Goal: Find specific page/section: Find specific page/section

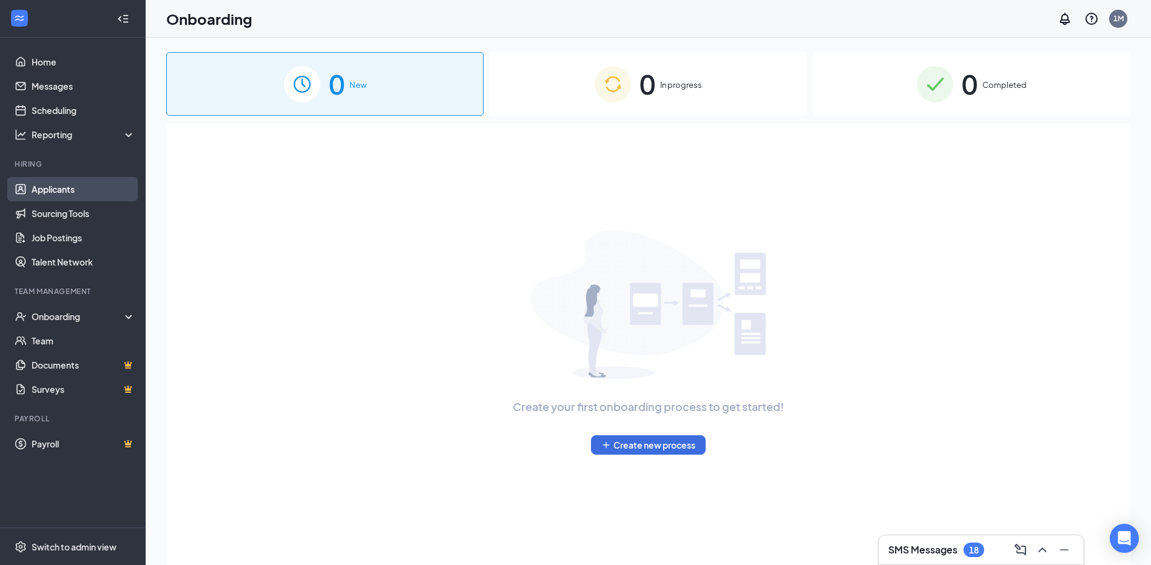
click at [59, 189] on link "Applicants" at bounding box center [84, 189] width 104 height 24
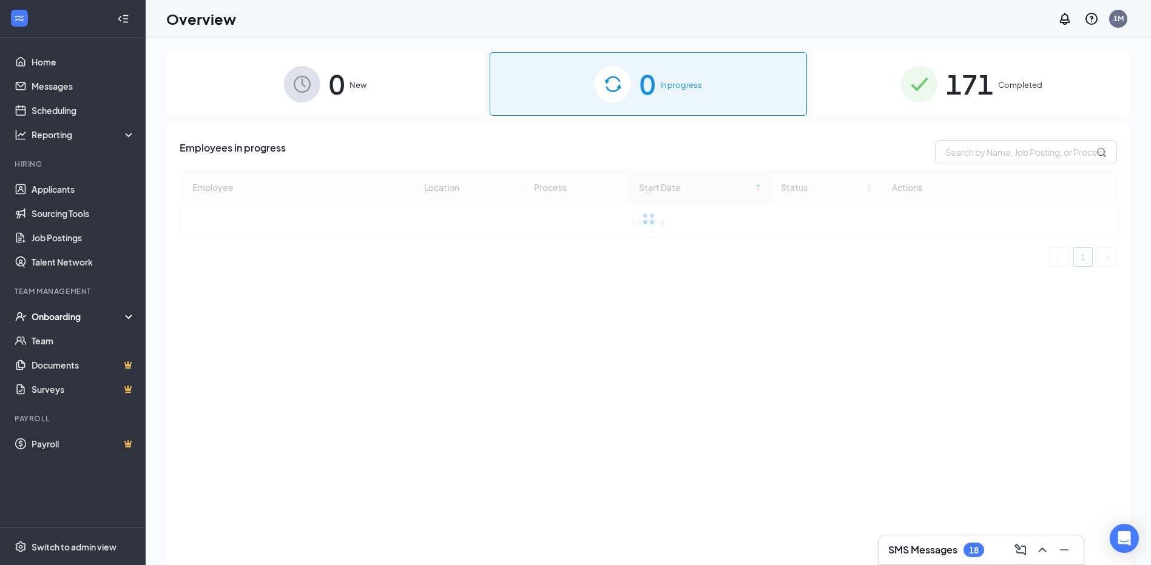
click at [968, 88] on span "171" at bounding box center [969, 84] width 47 height 42
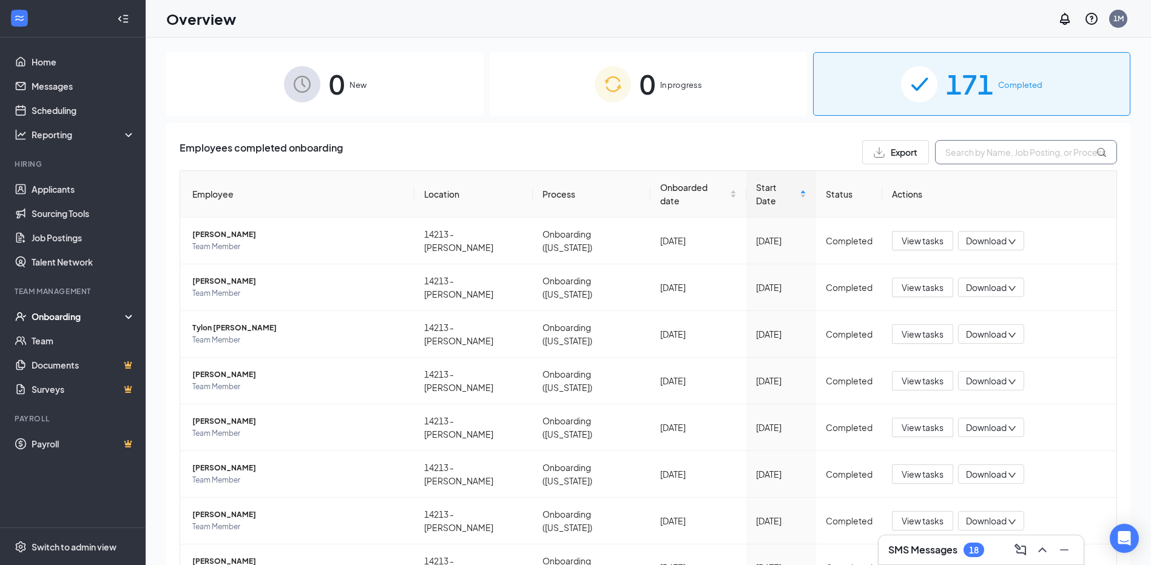
click at [971, 152] on input "text" at bounding box center [1026, 152] width 182 height 24
type input "[PERSON_NAME]"
